Goal: Task Accomplishment & Management: Manage account settings

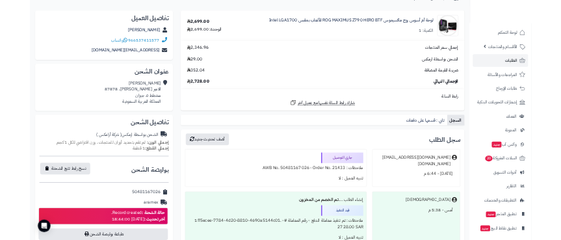
scroll to position [153, 0]
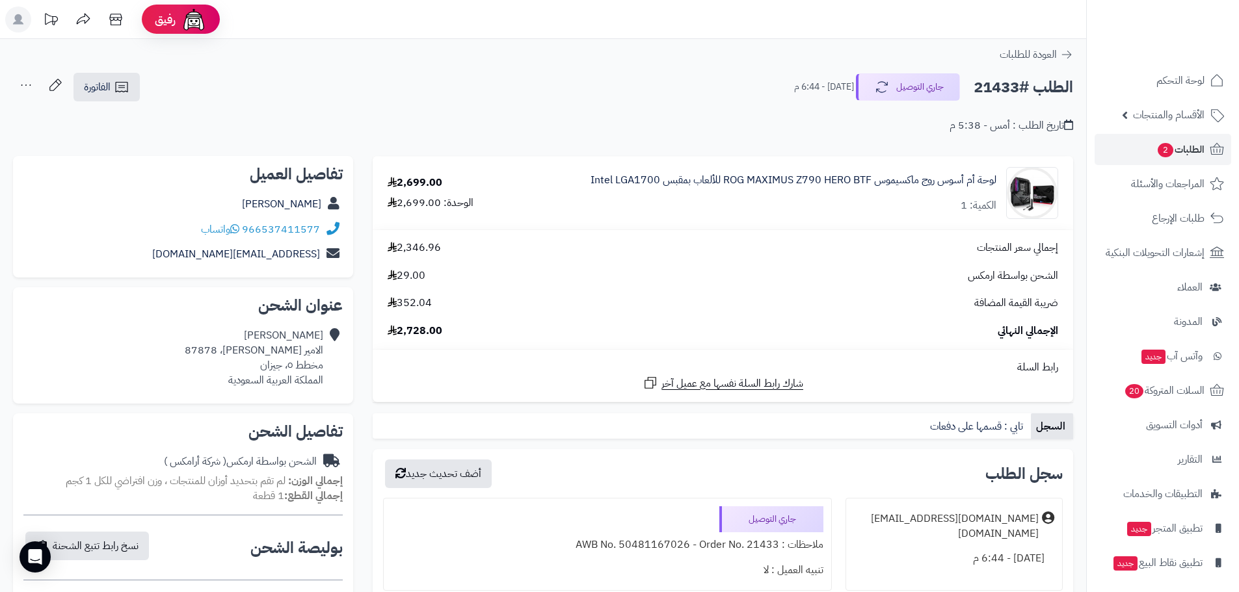
scroll to position [153, 0]
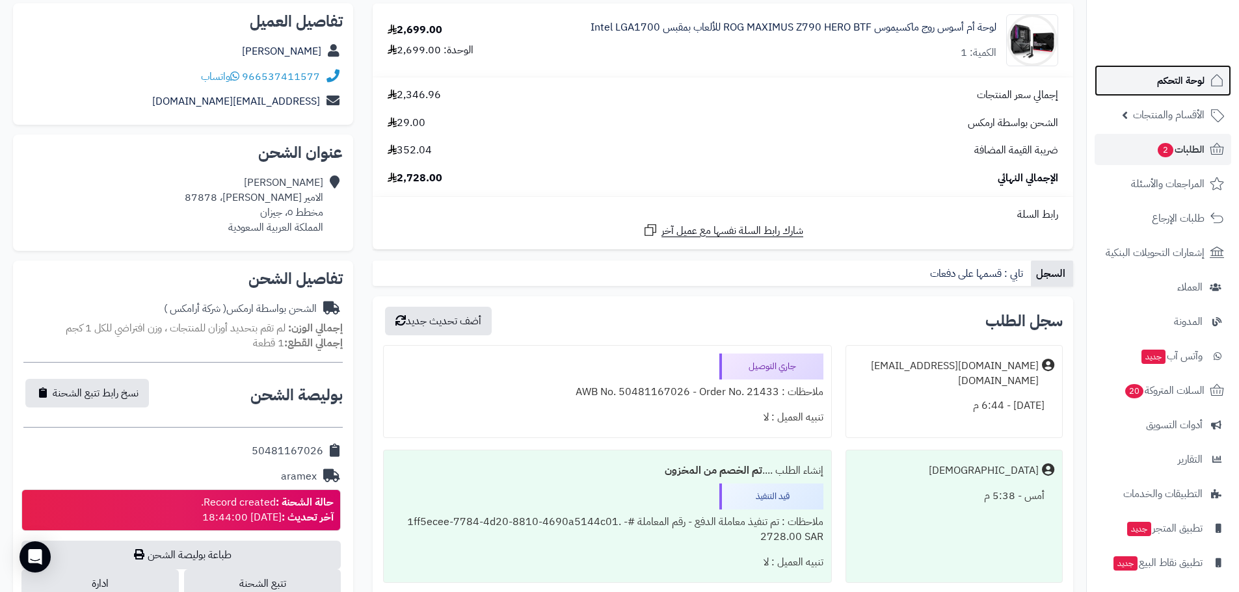
click at [1163, 90] on link "لوحة التحكم" at bounding box center [1162, 80] width 137 height 31
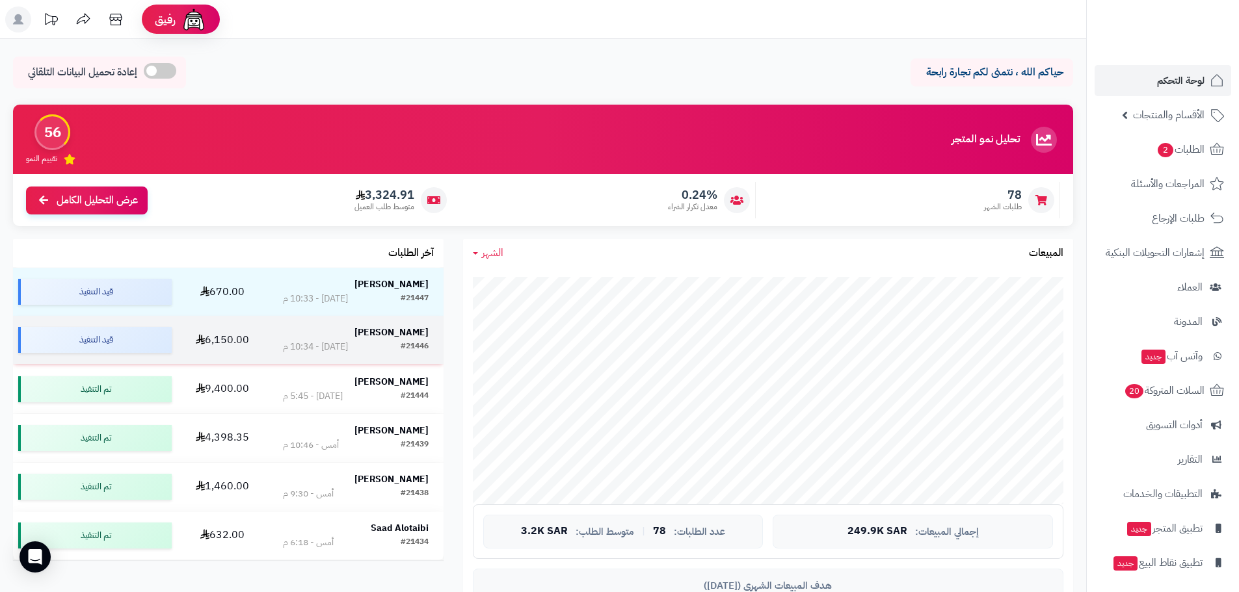
click at [383, 330] on strong "[PERSON_NAME]" at bounding box center [391, 333] width 74 height 14
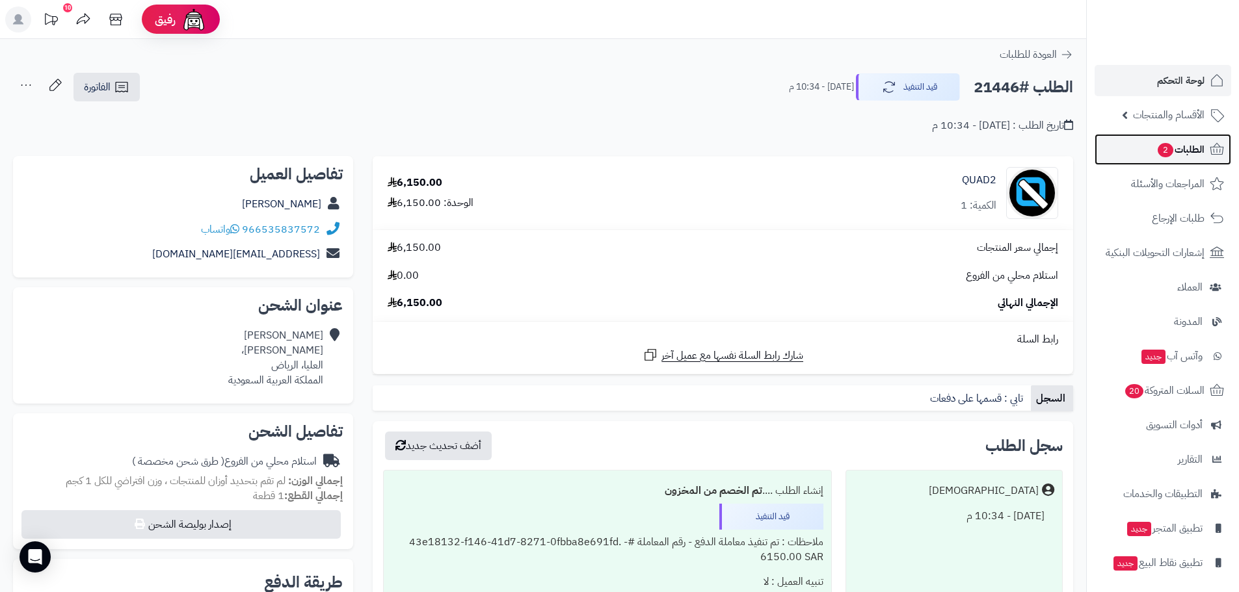
click at [1141, 147] on link "الطلبات 2" at bounding box center [1162, 149] width 137 height 31
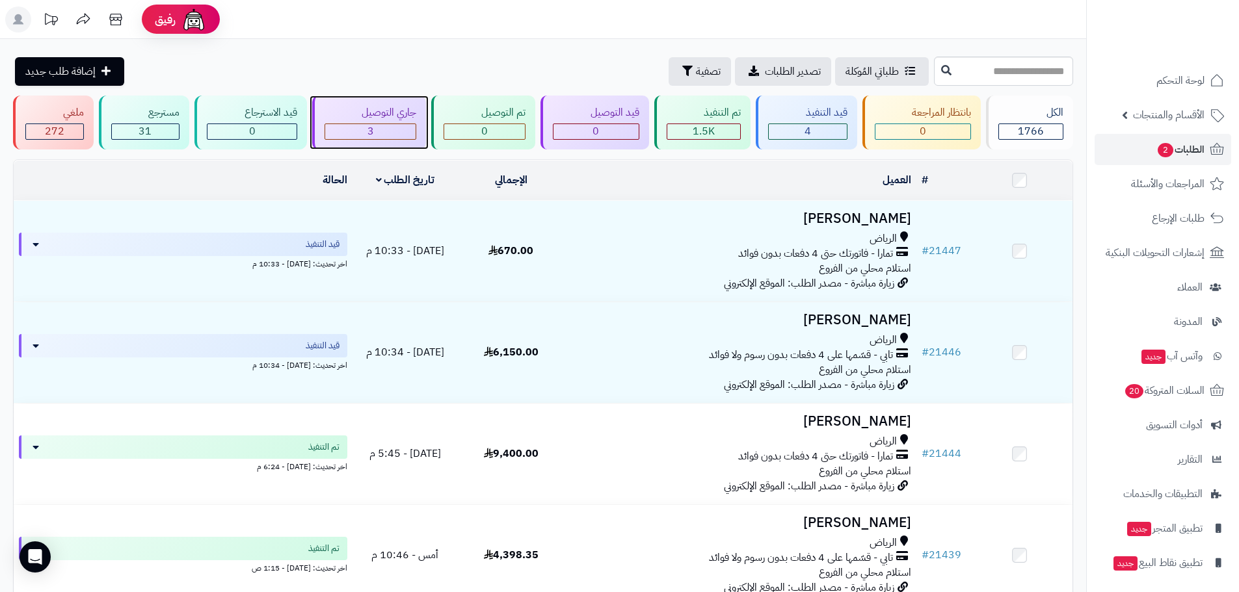
click at [397, 129] on div "3" at bounding box center [370, 131] width 91 height 15
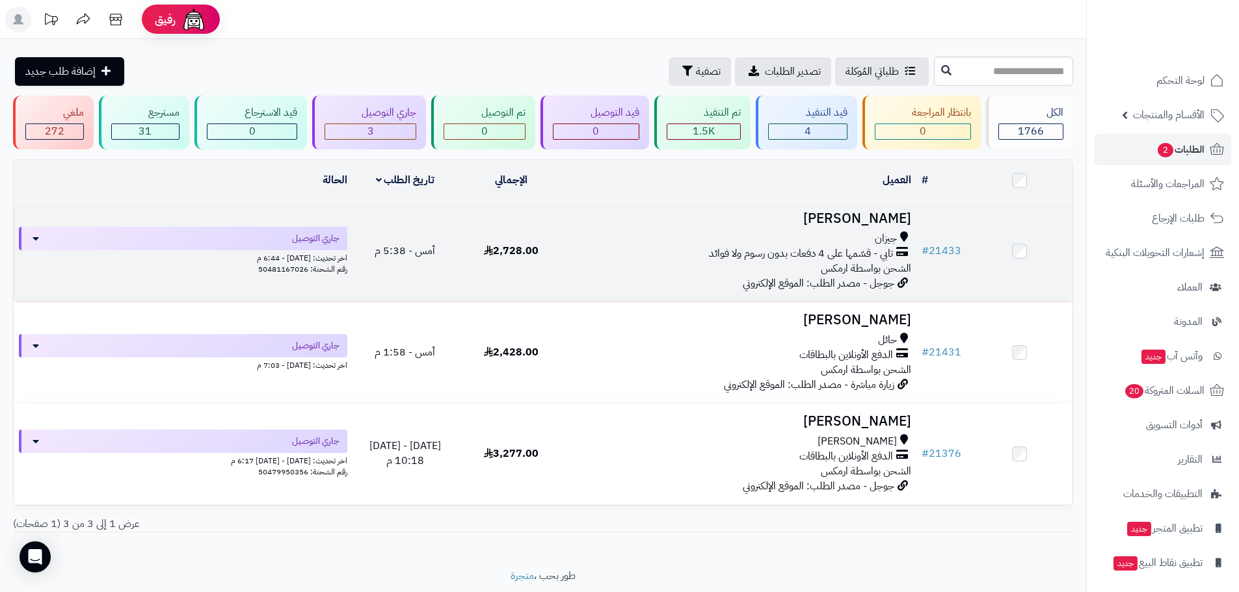
click at [893, 218] on h3 "مهند غبين" at bounding box center [740, 218] width 342 height 15
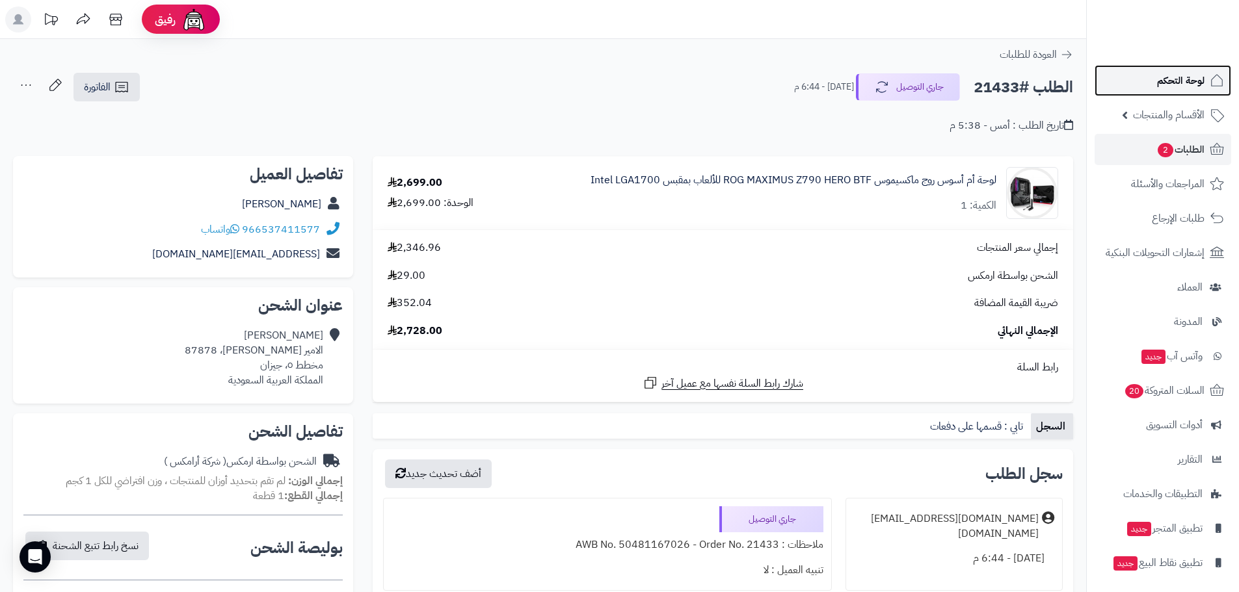
click at [1179, 72] on span "لوحة التحكم" at bounding box center [1180, 81] width 47 height 18
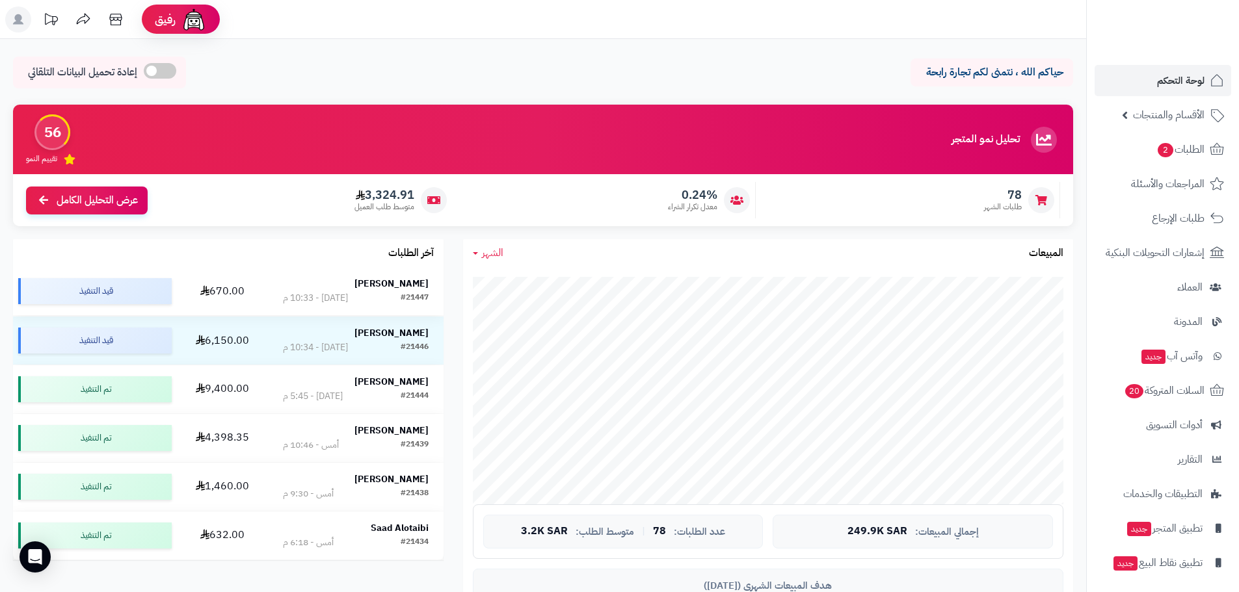
click at [393, 270] on td "Khaled Amri #21447 اليوم - 10:33 م" at bounding box center [356, 291] width 176 height 48
